Goal: Information Seeking & Learning: Check status

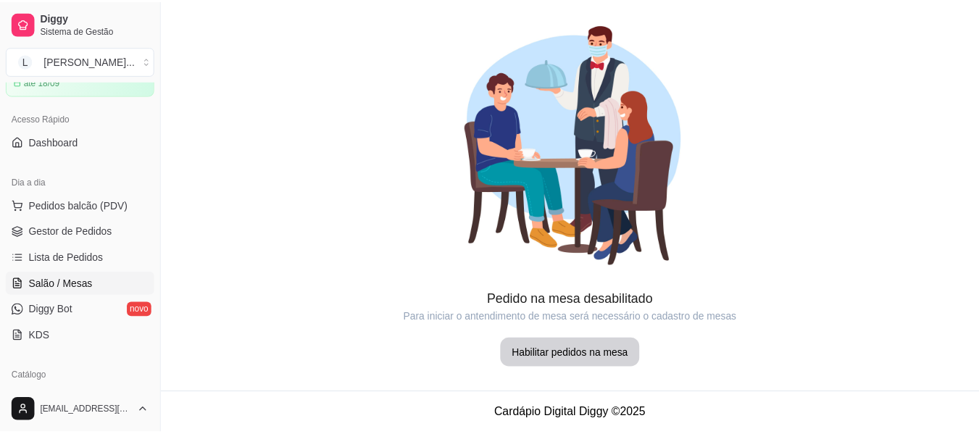
scroll to position [145, 0]
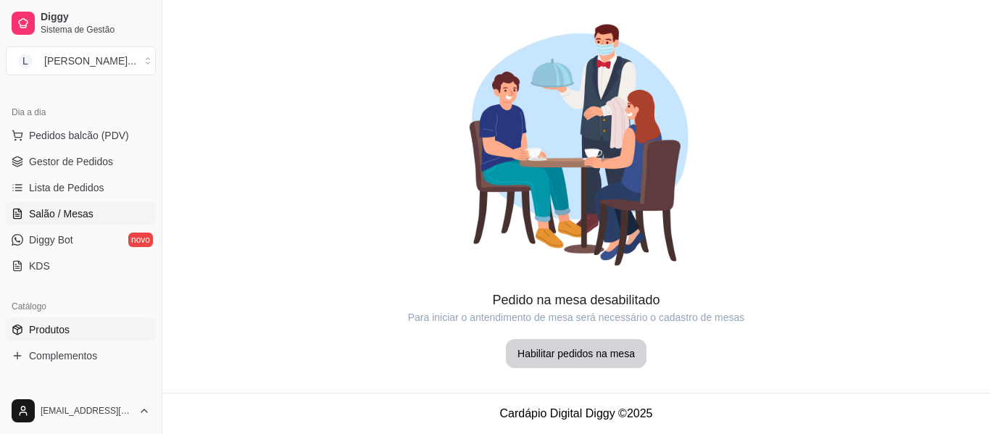
click at [85, 320] on link "Produtos" at bounding box center [81, 329] width 150 height 23
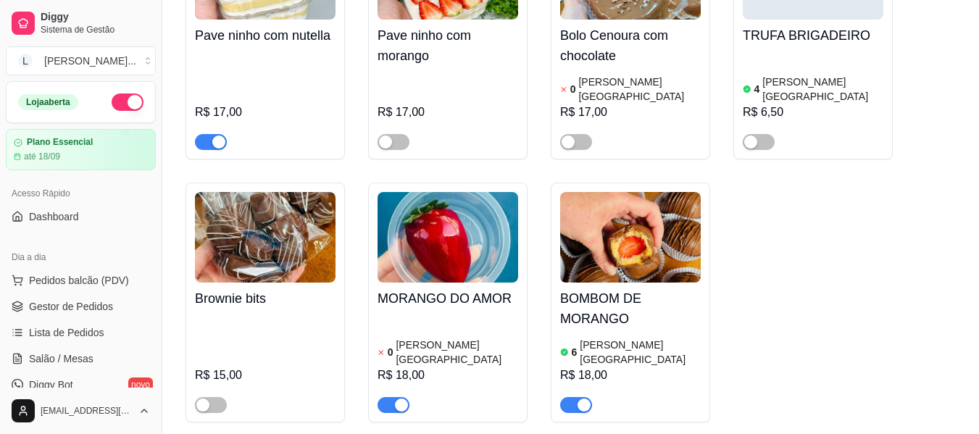
click at [107, 294] on ul "Pedidos balcão (PDV) Gestor de Pedidos Lista de Pedidos Salão / Mesas Diggy Bot…" at bounding box center [81, 346] width 150 height 154
click at [109, 301] on span "Gestor de Pedidos" at bounding box center [71, 306] width 84 height 14
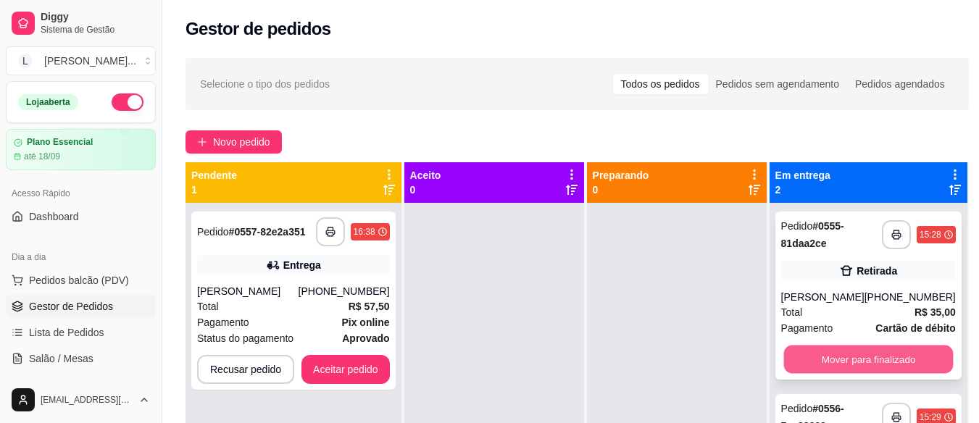
click at [914, 355] on button "Mover para finalizado" at bounding box center [868, 360] width 170 height 28
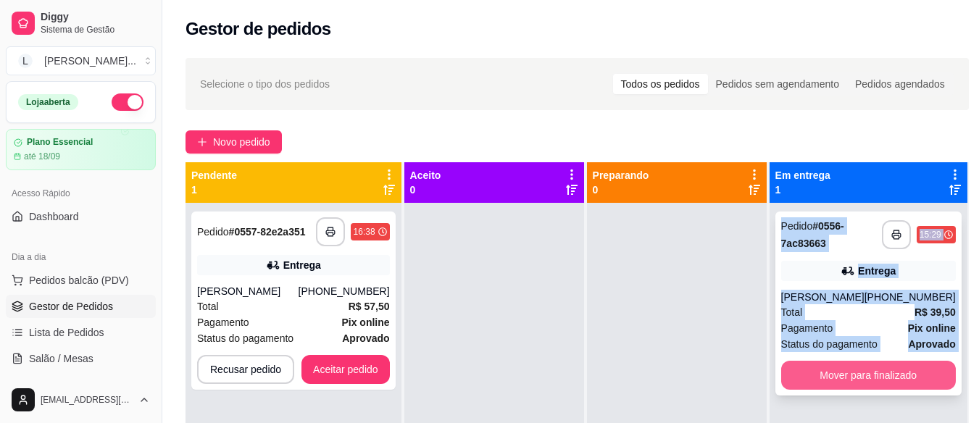
drag, startPoint x: 914, startPoint y: 355, endPoint x: 914, endPoint y: 375, distance: 20.3
click at [914, 375] on button "Mover para finalizado" at bounding box center [868, 375] width 175 height 29
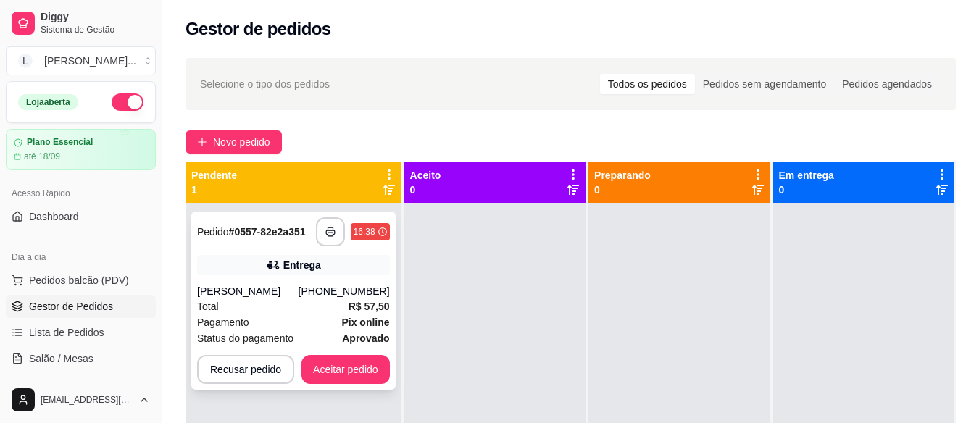
click at [298, 288] on div "[PERSON_NAME]" at bounding box center [247, 291] width 101 height 14
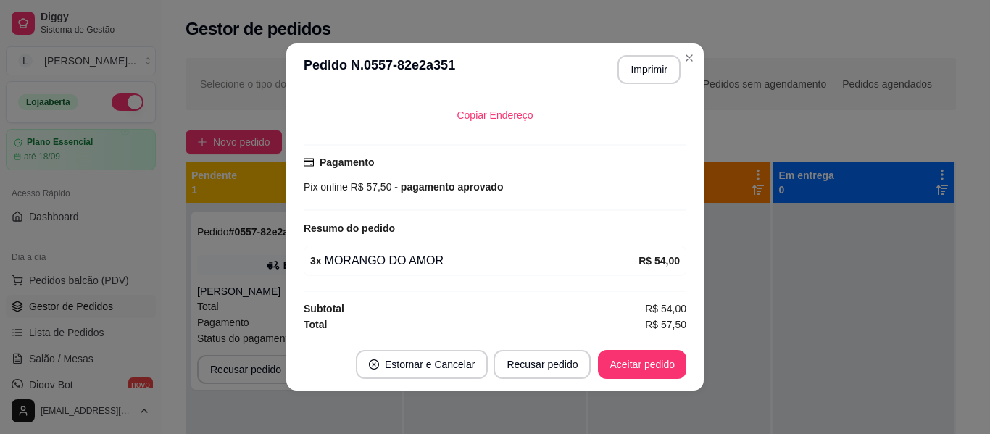
scroll to position [3, 0]
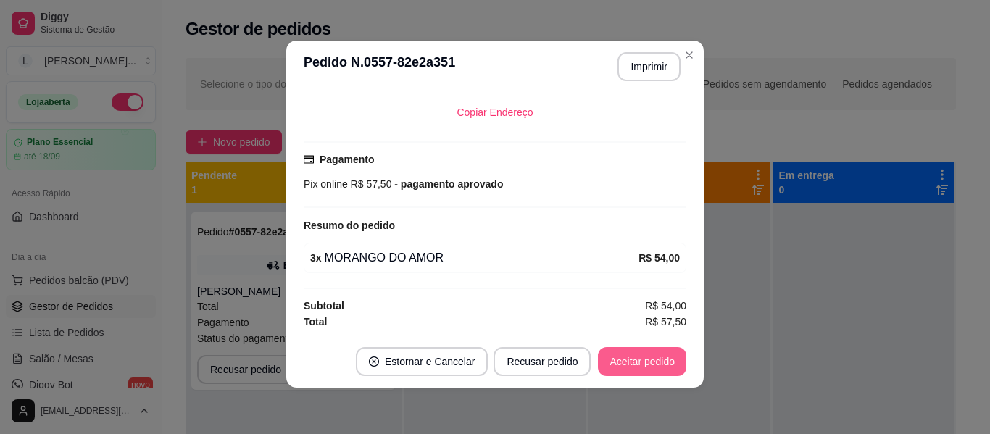
click at [664, 370] on button "Aceitar pedido" at bounding box center [642, 361] width 88 height 29
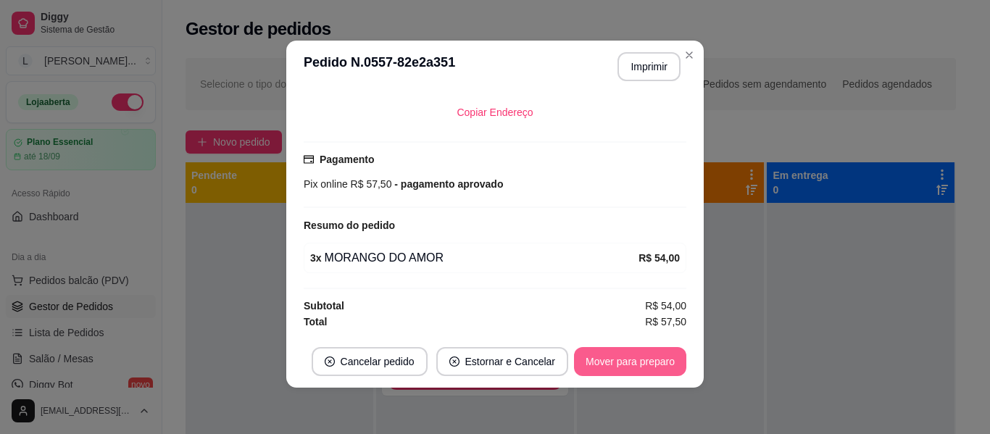
click at [656, 369] on button "Mover para preparo" at bounding box center [630, 361] width 112 height 29
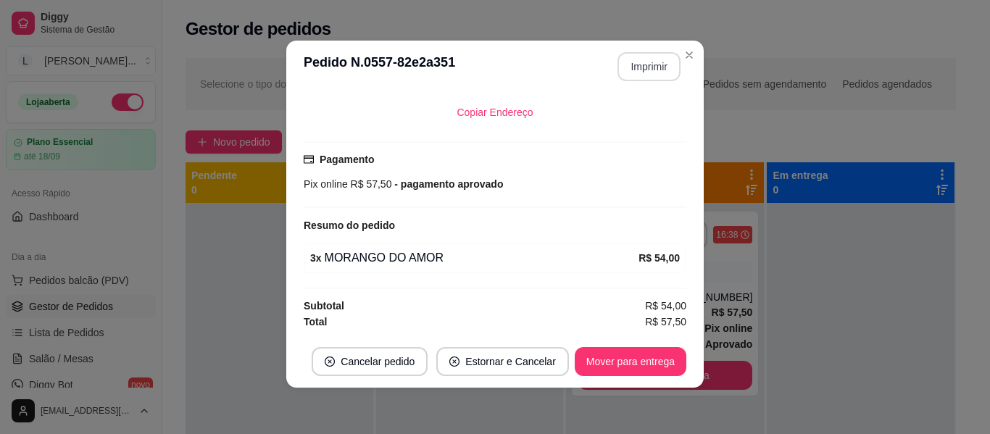
click at [639, 58] on button "Imprimir" at bounding box center [648, 66] width 63 height 29
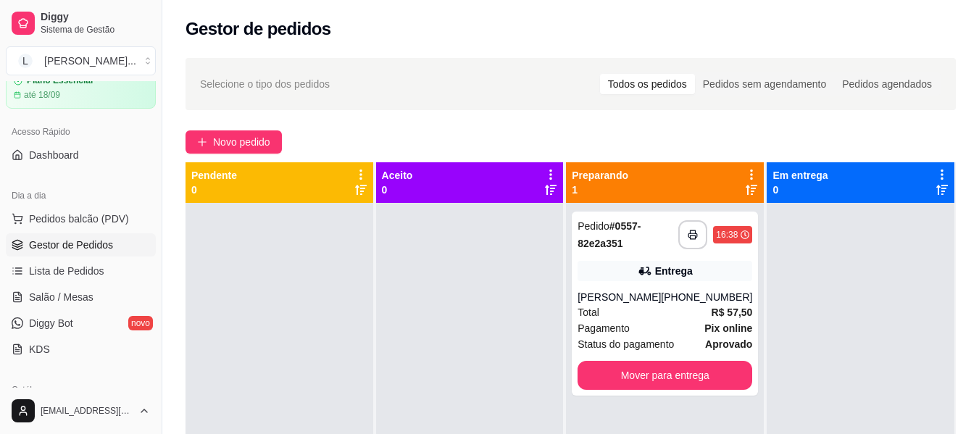
scroll to position [145, 0]
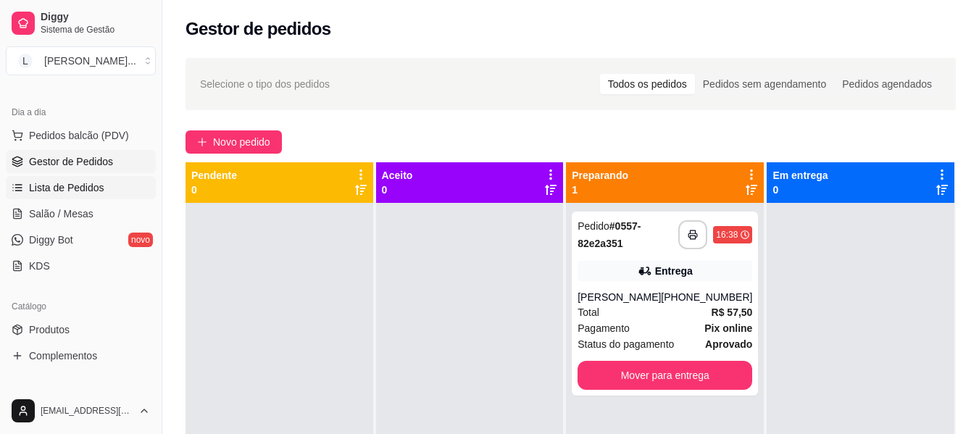
click at [75, 180] on link "Lista de Pedidos" at bounding box center [81, 187] width 150 height 23
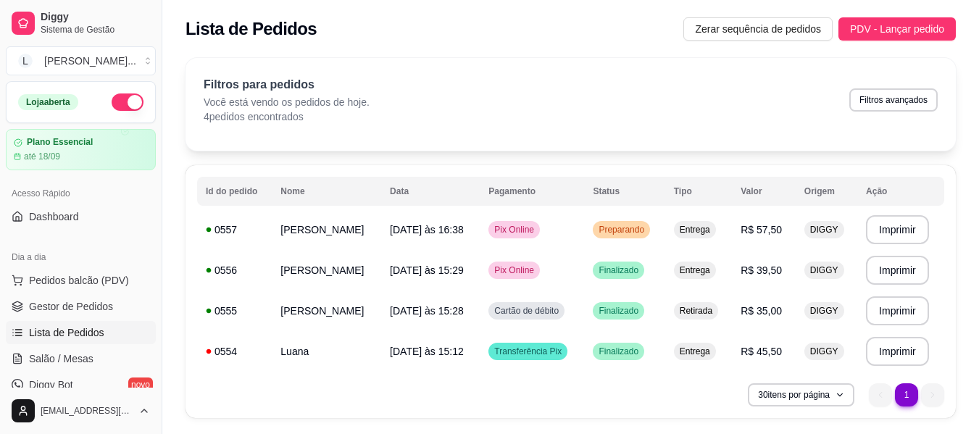
click at [122, 322] on link "Lista de Pedidos" at bounding box center [81, 332] width 150 height 23
click at [120, 305] on link "Gestor de Pedidos" at bounding box center [81, 306] width 150 height 23
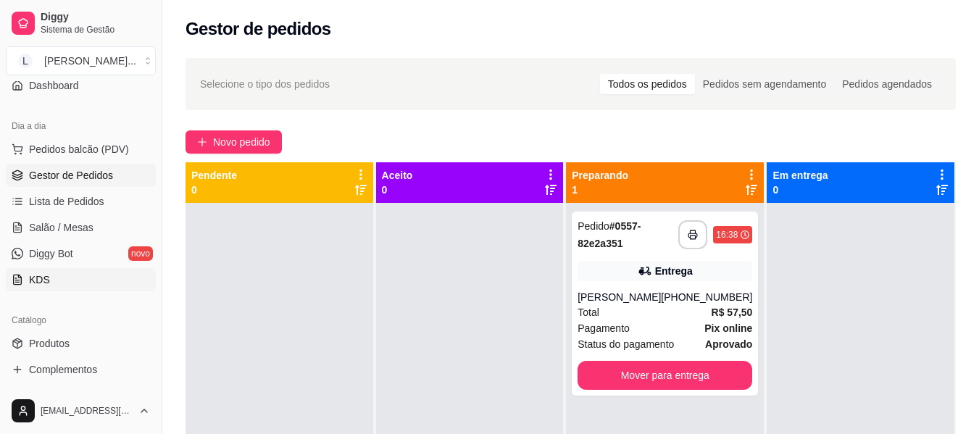
scroll to position [145, 0]
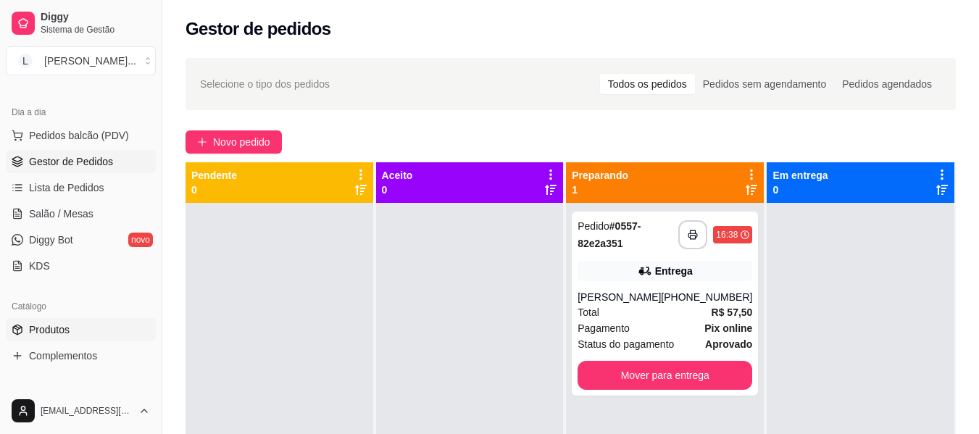
click at [104, 328] on link "Produtos" at bounding box center [81, 329] width 150 height 23
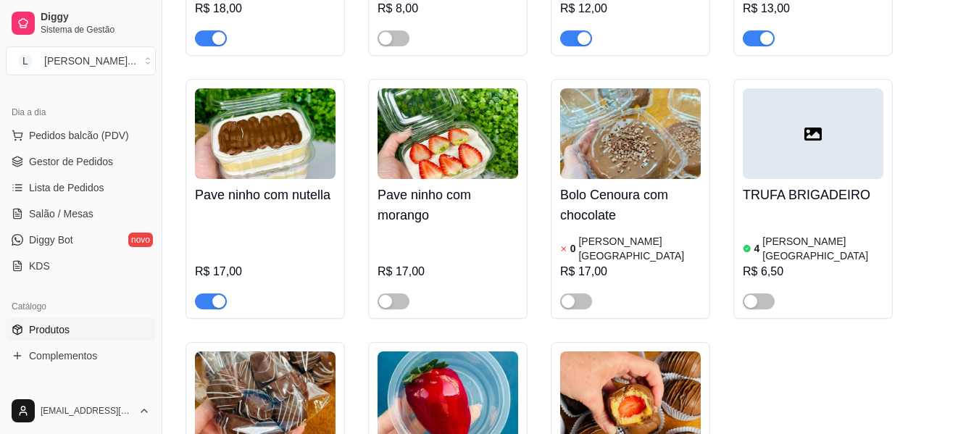
scroll to position [2101, 0]
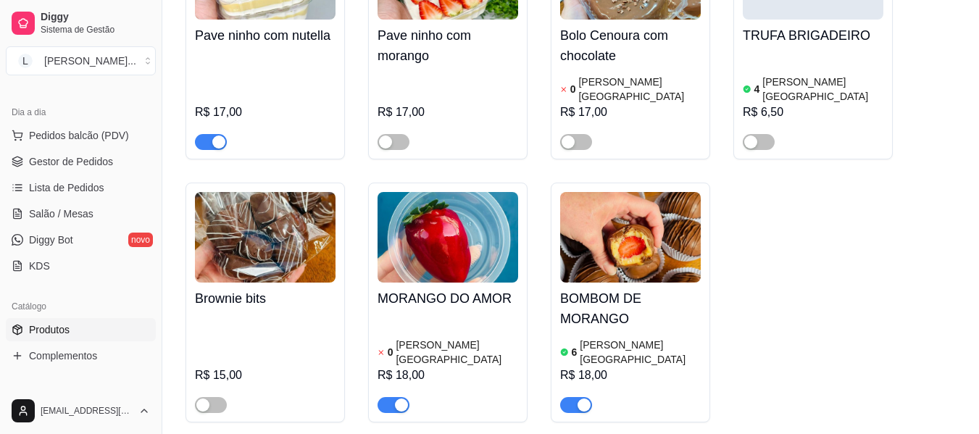
click at [467, 314] on div "0 [PERSON_NAME] R$ 18,00" at bounding box center [447, 363] width 141 height 99
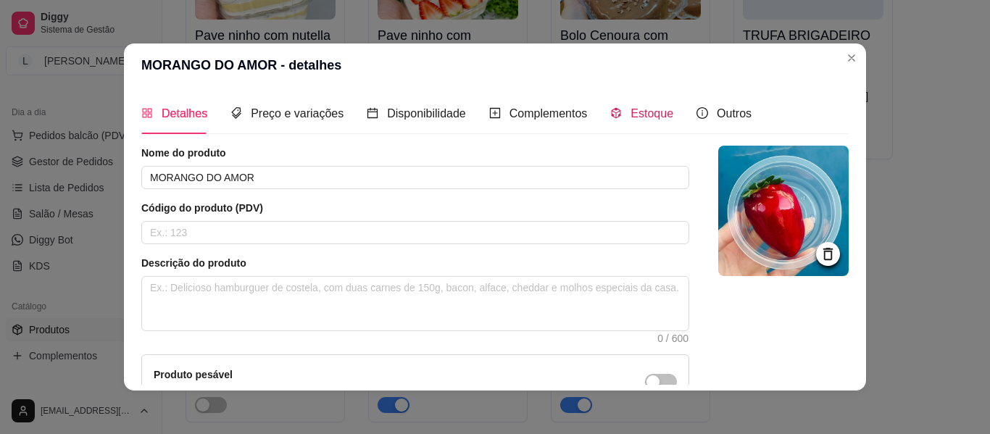
click at [630, 116] on span "Estoque" at bounding box center [651, 113] width 43 height 12
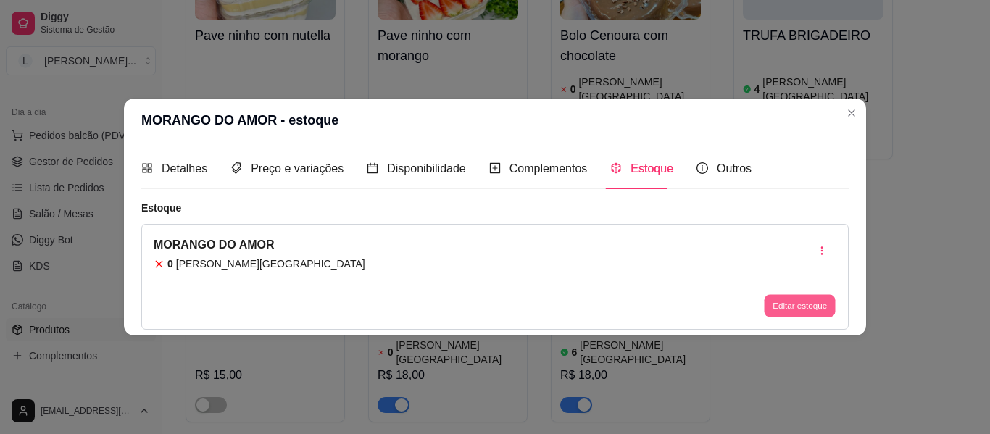
click at [787, 302] on button "Editar estoque" at bounding box center [799, 306] width 71 height 22
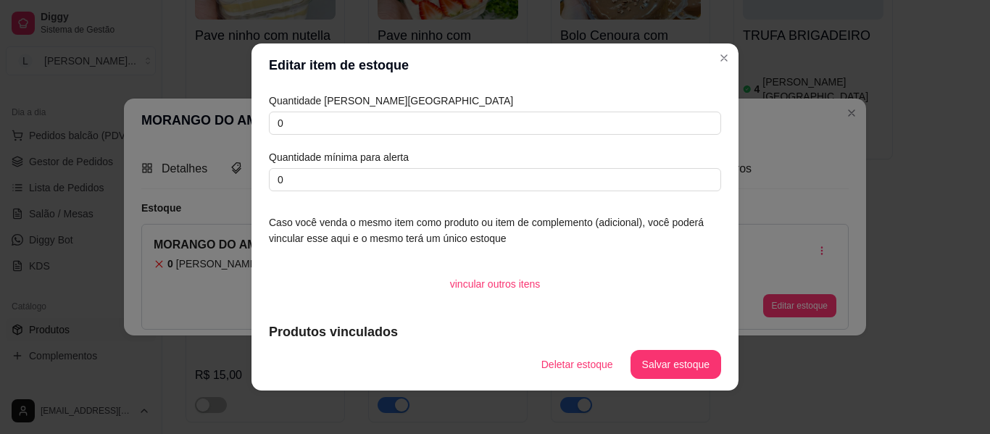
click at [457, 146] on div "Quantidade em estoque 0 Quantidade mínima para alerta 0" at bounding box center [495, 142] width 452 height 99
click at [479, 121] on input "0" at bounding box center [495, 123] width 452 height 23
type input ","
type input "2"
click at [669, 354] on button "Salvar estoque" at bounding box center [675, 364] width 91 height 29
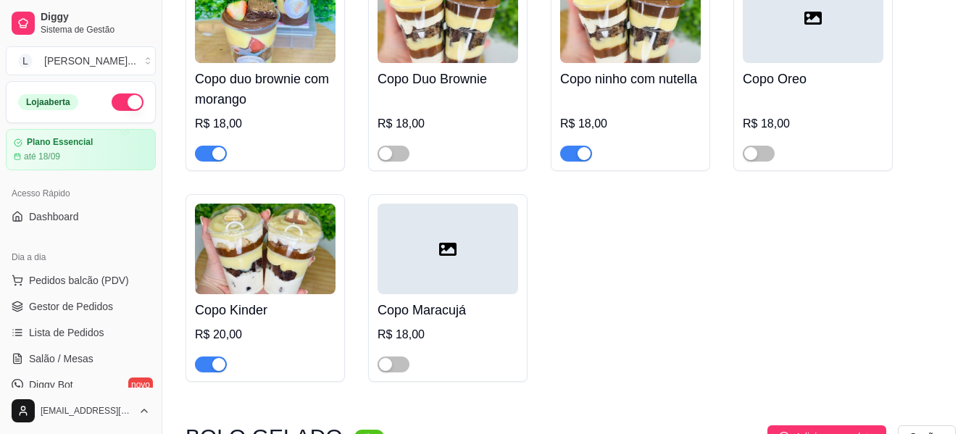
scroll to position [507, 0]
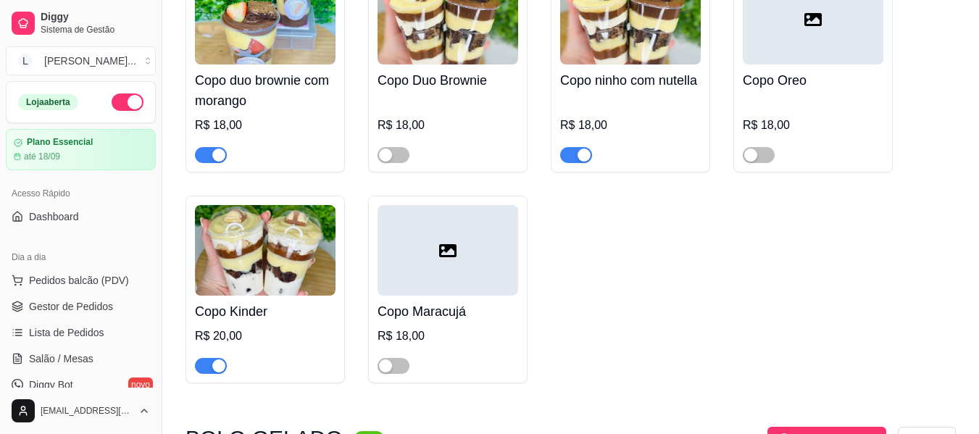
click at [69, 292] on ul "Pedidos balcão (PDV) Gestor de Pedidos Lista de Pedidos Salão / Mesas Diggy Bot…" at bounding box center [81, 346] width 150 height 154
click at [76, 311] on span "Gestor de Pedidos" at bounding box center [71, 306] width 84 height 14
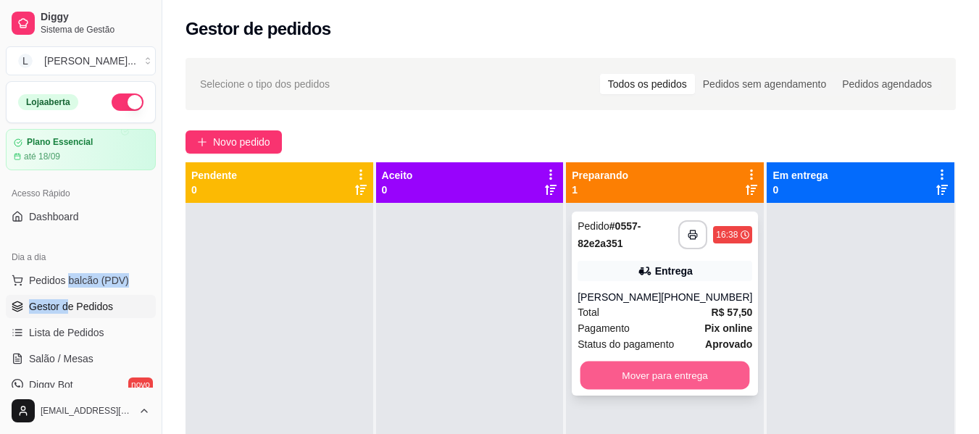
click at [637, 372] on button "Mover para entrega" at bounding box center [665, 375] width 170 height 28
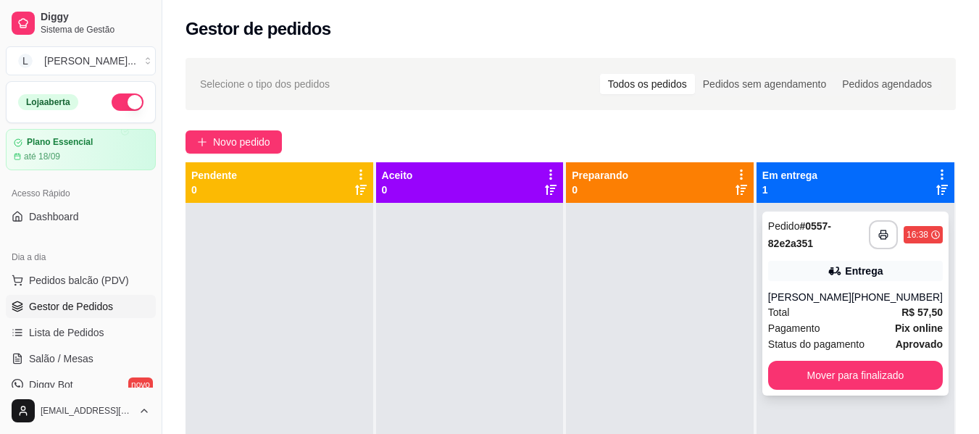
click at [815, 311] on div "Total R$ 57,50" at bounding box center [855, 312] width 175 height 16
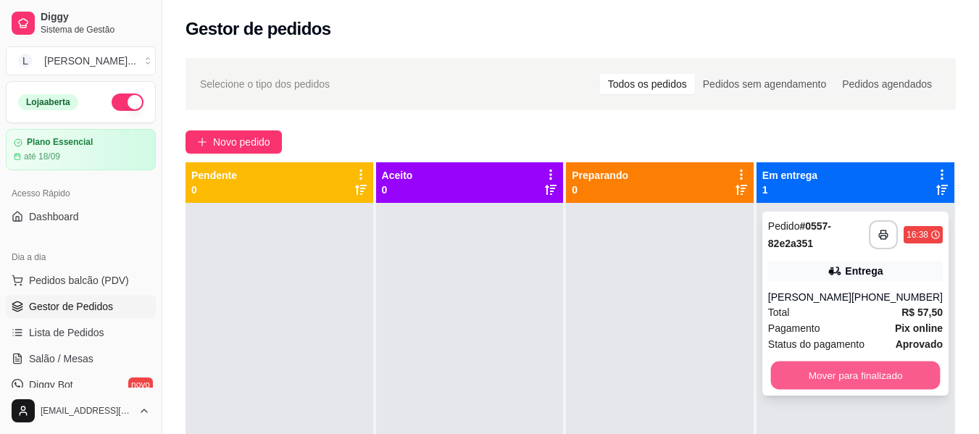
click at [855, 375] on button "Mover para finalizado" at bounding box center [855, 375] width 170 height 28
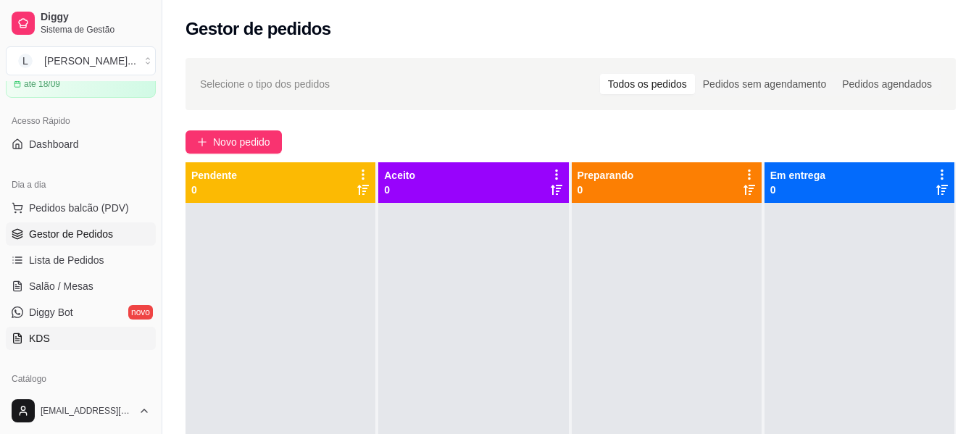
scroll to position [145, 0]
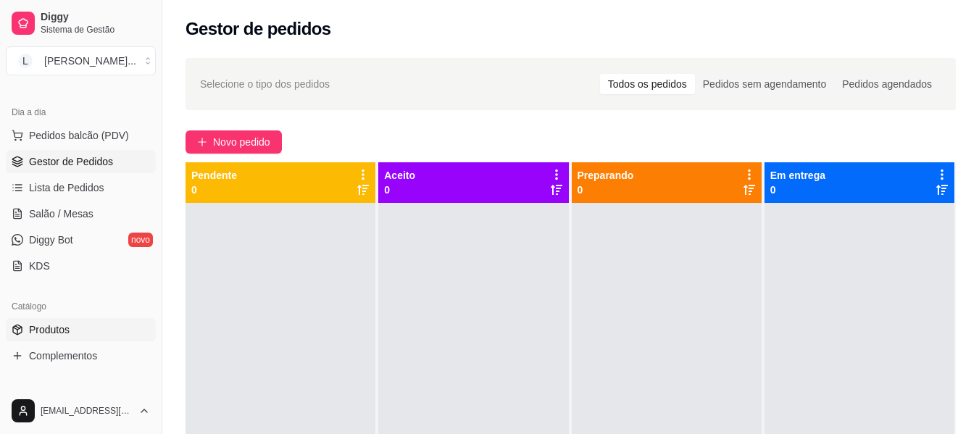
click at [78, 327] on link "Produtos" at bounding box center [81, 329] width 150 height 23
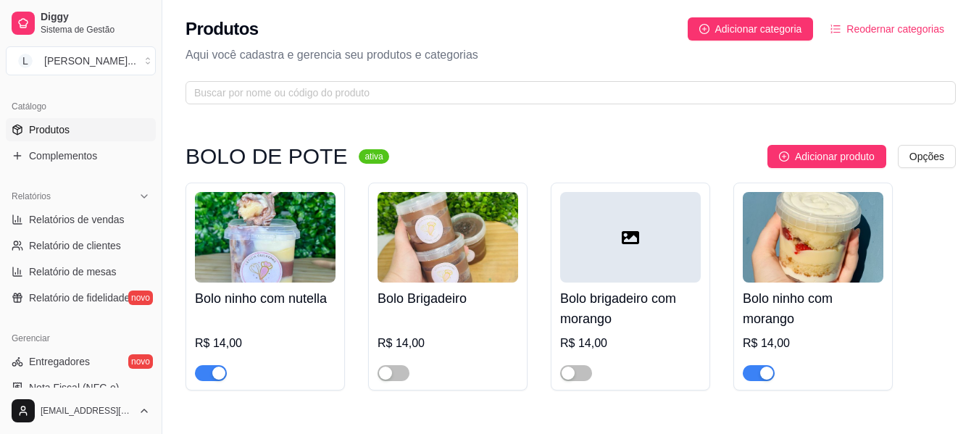
scroll to position [362, 0]
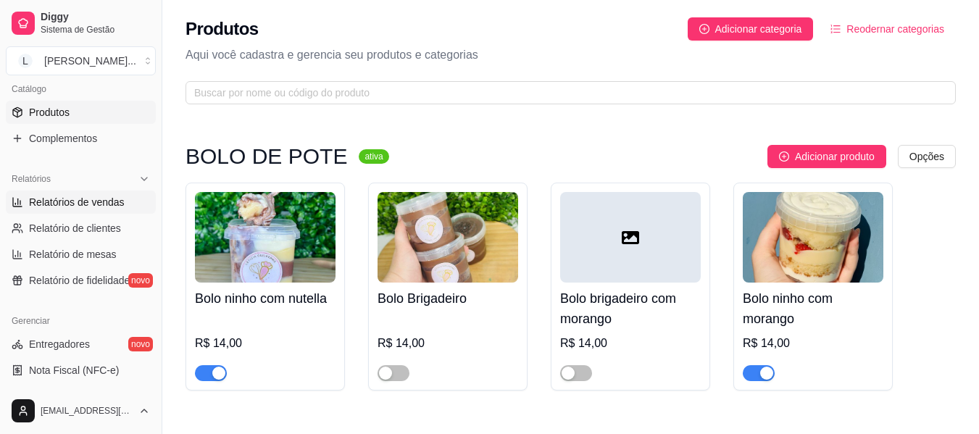
click at [103, 202] on span "Relatórios de vendas" at bounding box center [77, 202] width 96 height 14
select select "ALL"
select select "0"
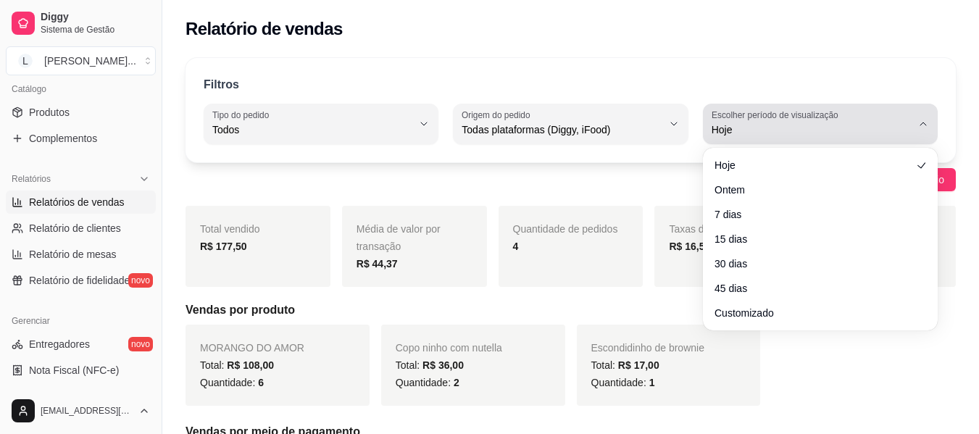
click at [769, 121] on div "Hoje" at bounding box center [811, 123] width 200 height 29
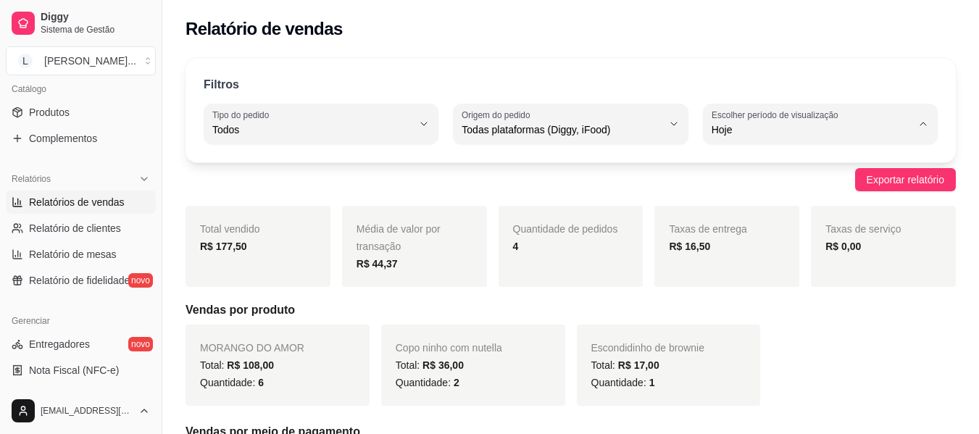
click at [733, 198] on li "Ontem" at bounding box center [820, 188] width 214 height 22
type input "1"
select select "1"
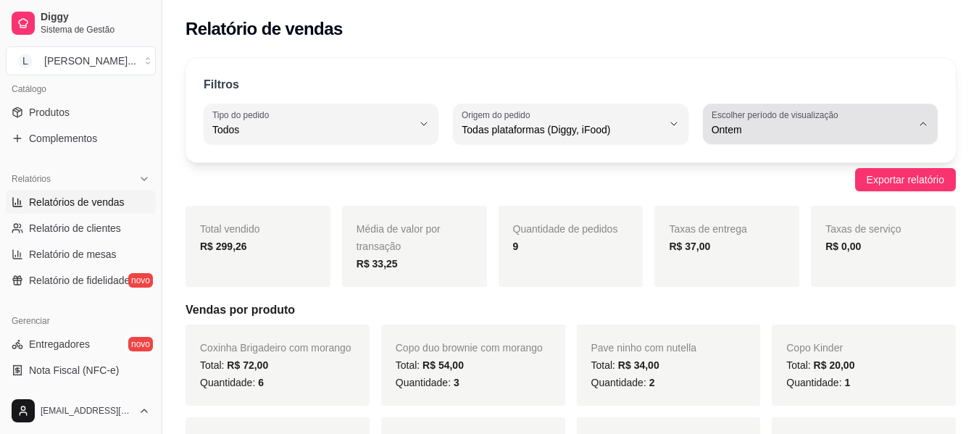
click at [748, 118] on label "Escolher período de visualização" at bounding box center [776, 115] width 131 height 12
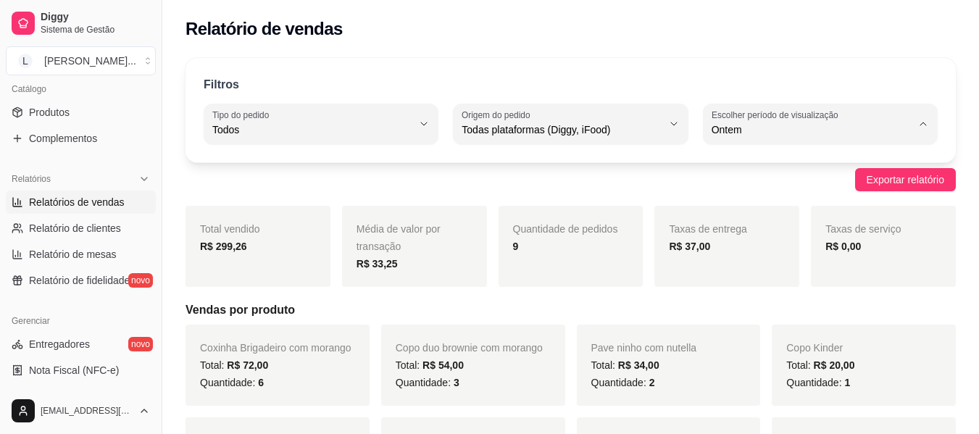
click at [753, 207] on span "7 dias" at bounding box center [812, 212] width 189 height 14
type input "7"
select select "7"
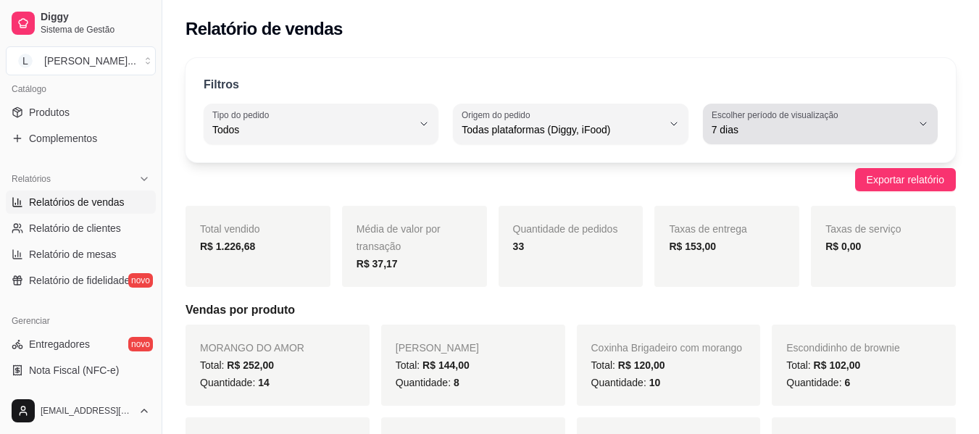
click at [754, 117] on label "Escolher período de visualização" at bounding box center [776, 115] width 131 height 12
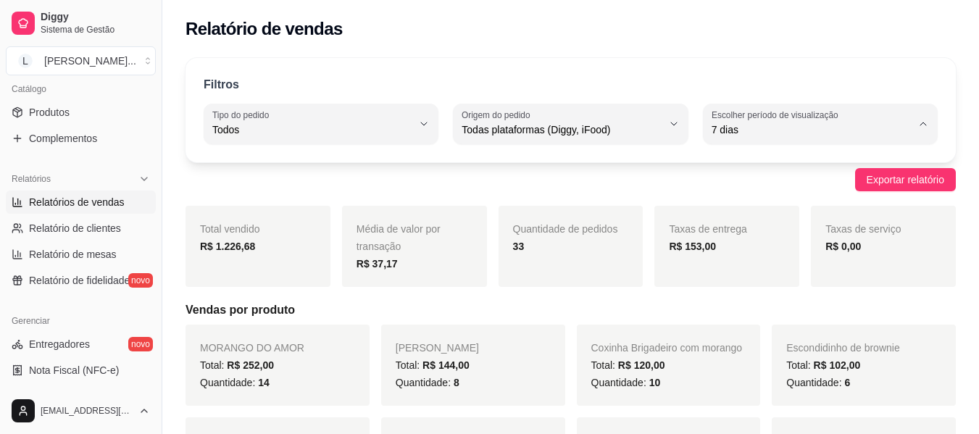
click at [761, 161] on span "Hoje" at bounding box center [812, 164] width 189 height 14
type input "0"
select select "0"
